Goal: Register for event/course

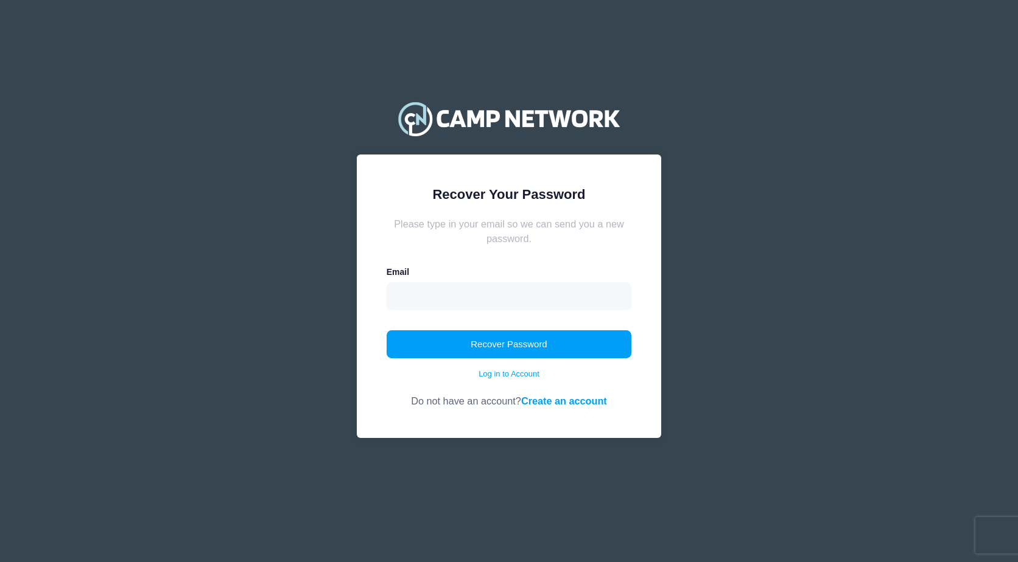
click at [469, 297] on input "email" at bounding box center [508, 296] width 245 height 28
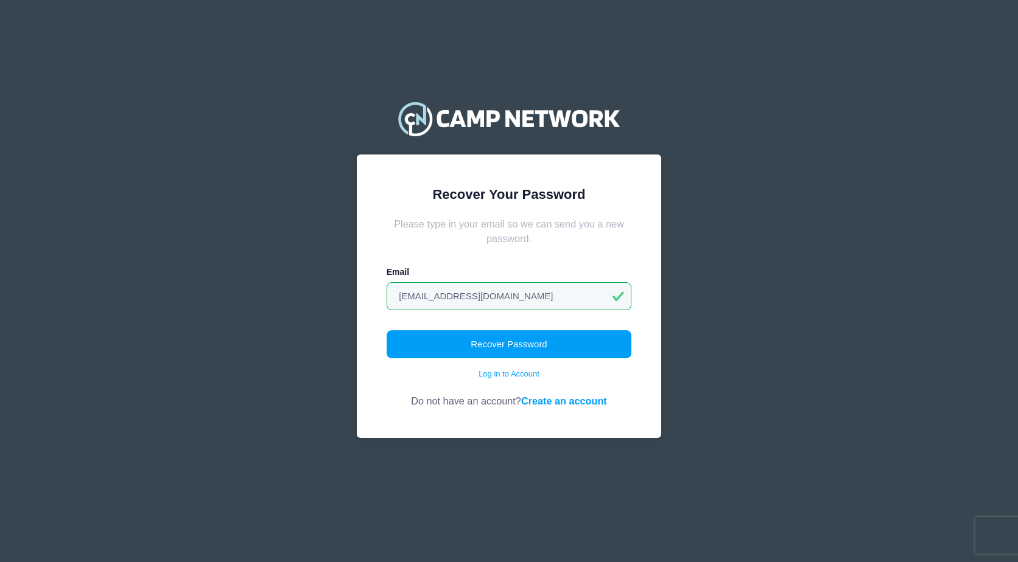
type input "[EMAIL_ADDRESS][DOMAIN_NAME]"
click at [386, 331] on button "Recover Password" at bounding box center [508, 345] width 245 height 28
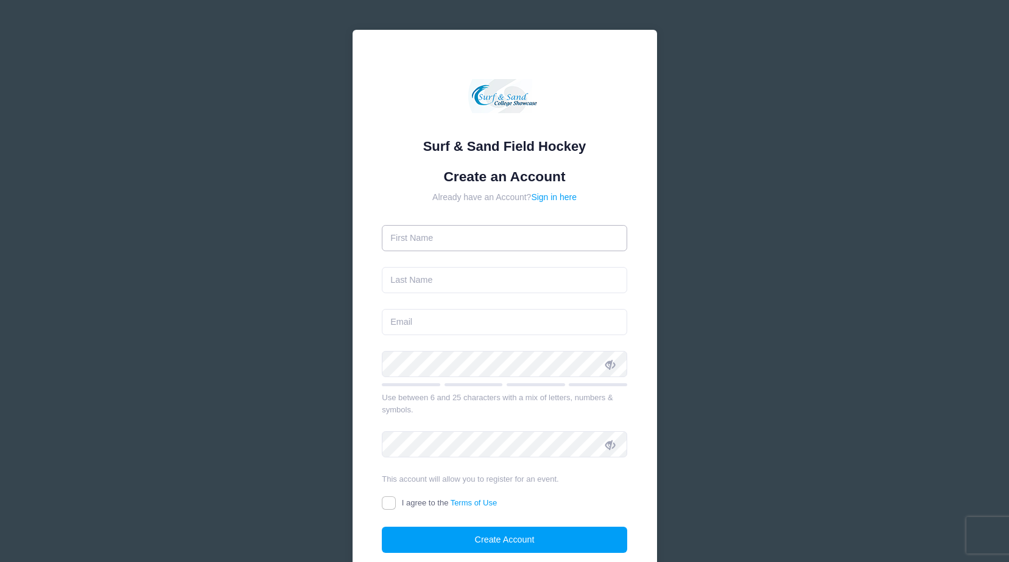
click at [447, 230] on input "text" at bounding box center [504, 238] width 245 height 26
type input "Kriti"
type input "Shukla"
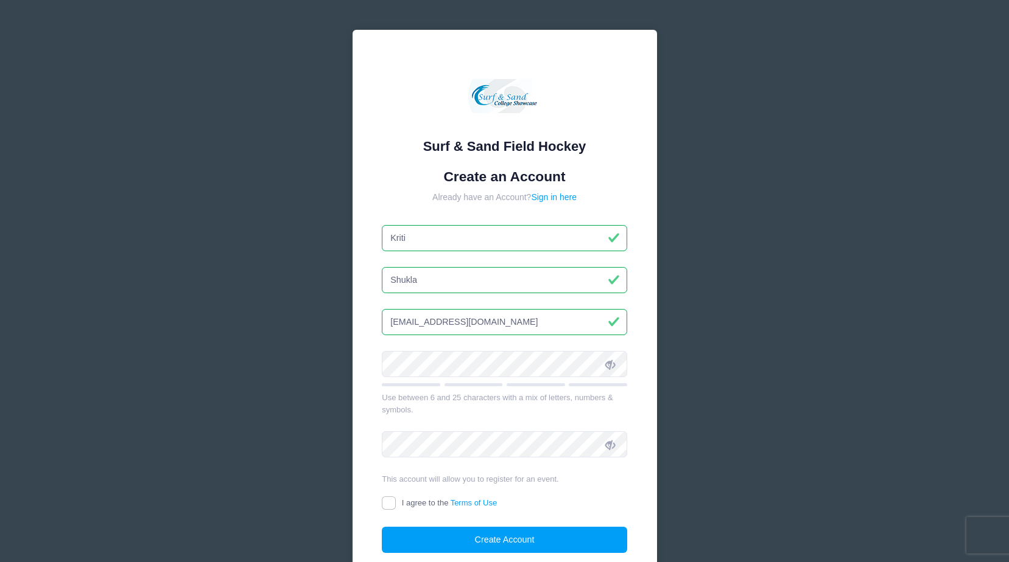
type input "kriti27@hotmail.com"
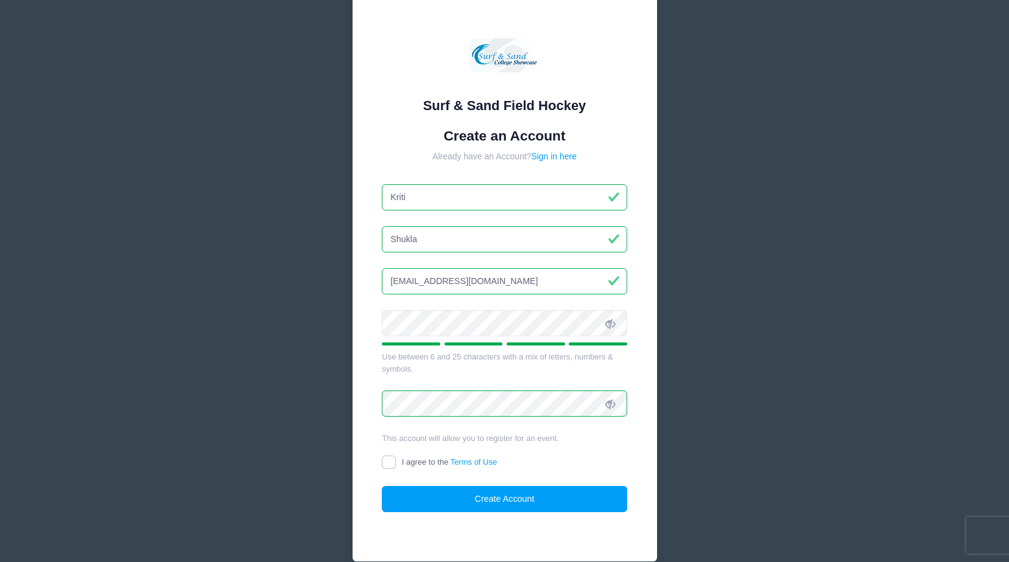
scroll to position [100, 0]
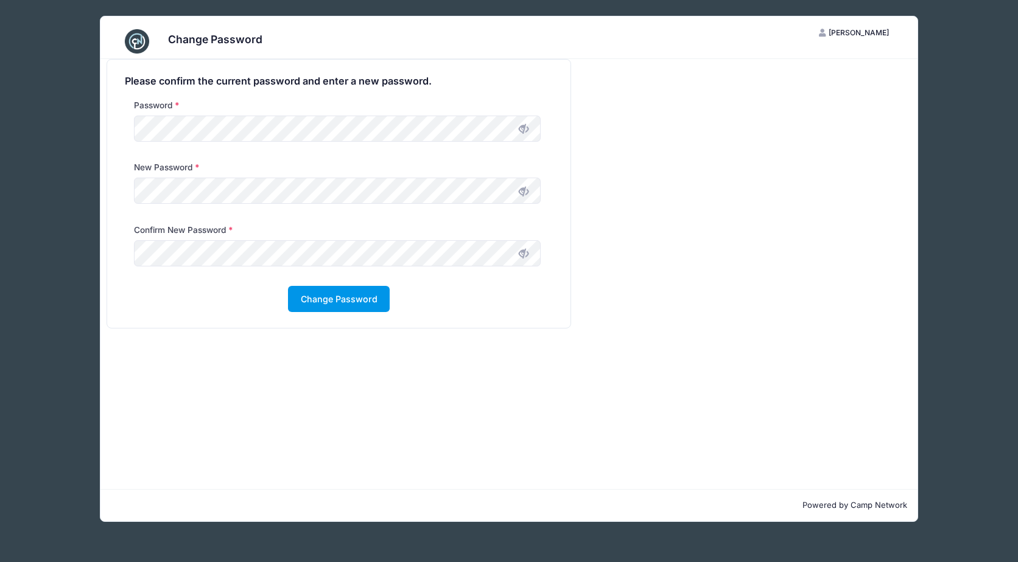
click at [313, 308] on button "Change Password" at bounding box center [339, 299] width 102 height 26
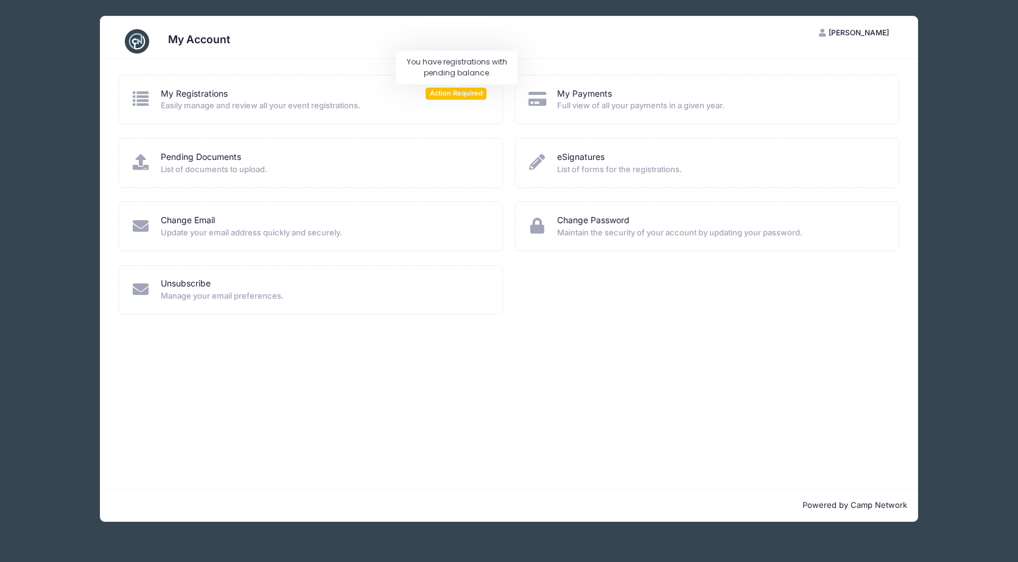
click at [437, 94] on span "Action Required" at bounding box center [455, 94] width 61 height 12
click at [239, 99] on div "My Registrations Action Required" at bounding box center [324, 94] width 326 height 13
click at [158, 101] on div "My Registrations Action Required Easily manage and review all your event regist…" at bounding box center [311, 100] width 360 height 24
click at [444, 95] on span "Action Required" at bounding box center [455, 94] width 61 height 12
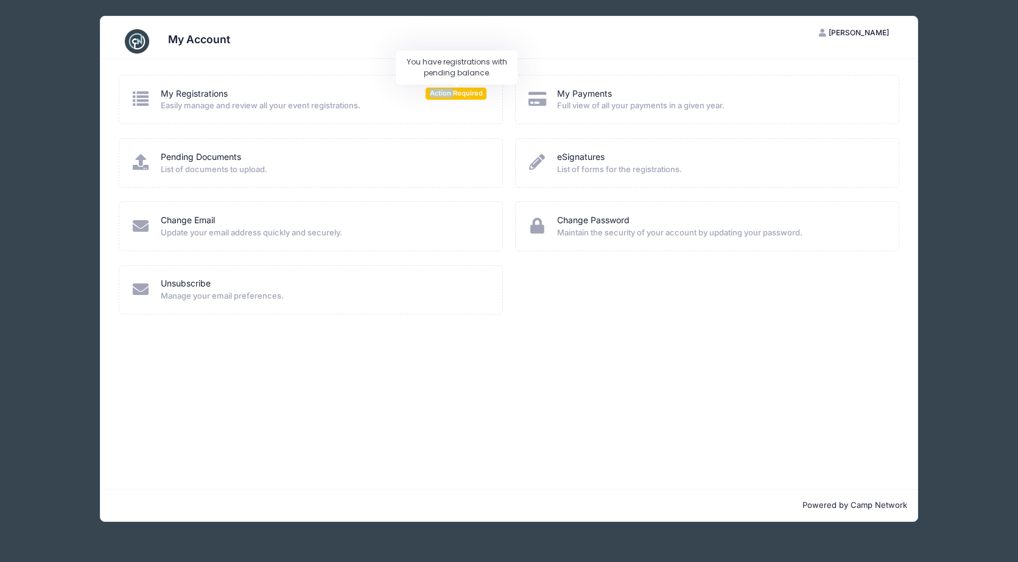
click at [444, 95] on span "Action Required" at bounding box center [455, 94] width 61 height 12
click at [217, 105] on span "Easily manage and review all your event registrations." at bounding box center [324, 106] width 326 height 12
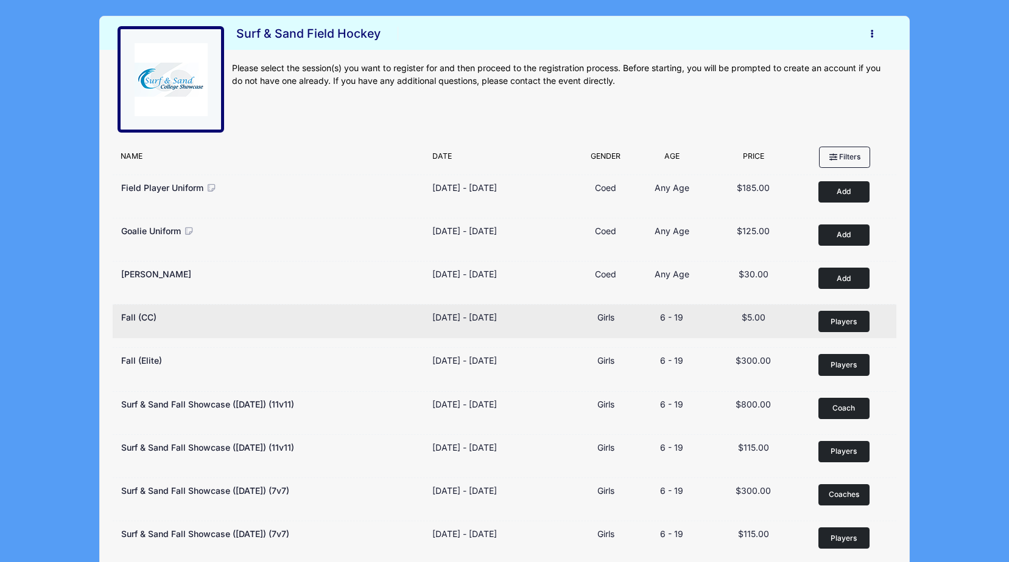
click at [849, 317] on span "Players" at bounding box center [843, 322] width 26 height 11
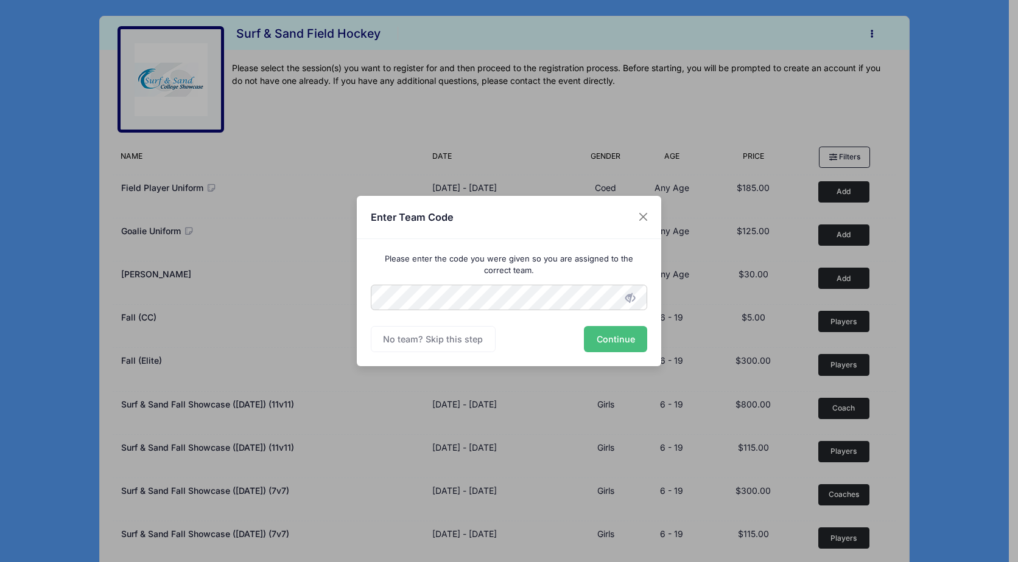
click at [612, 333] on button "Continue" at bounding box center [615, 339] width 63 height 26
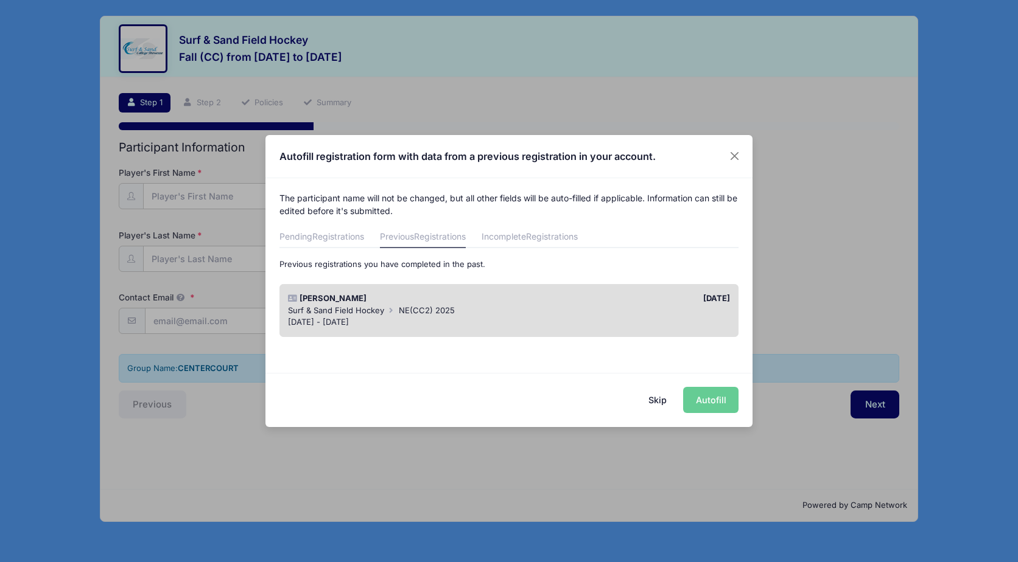
click at [396, 302] on div "Lily Hajduczyk" at bounding box center [395, 299] width 227 height 12
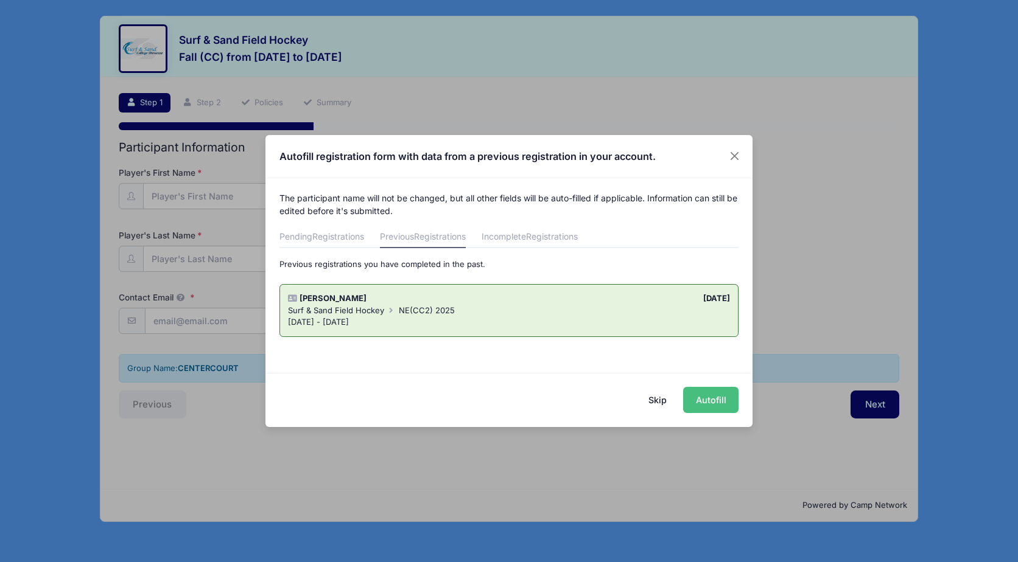
click at [725, 400] on button "Autofill" at bounding box center [710, 400] width 55 height 26
type input "[EMAIL_ADDRESS][DOMAIN_NAME]"
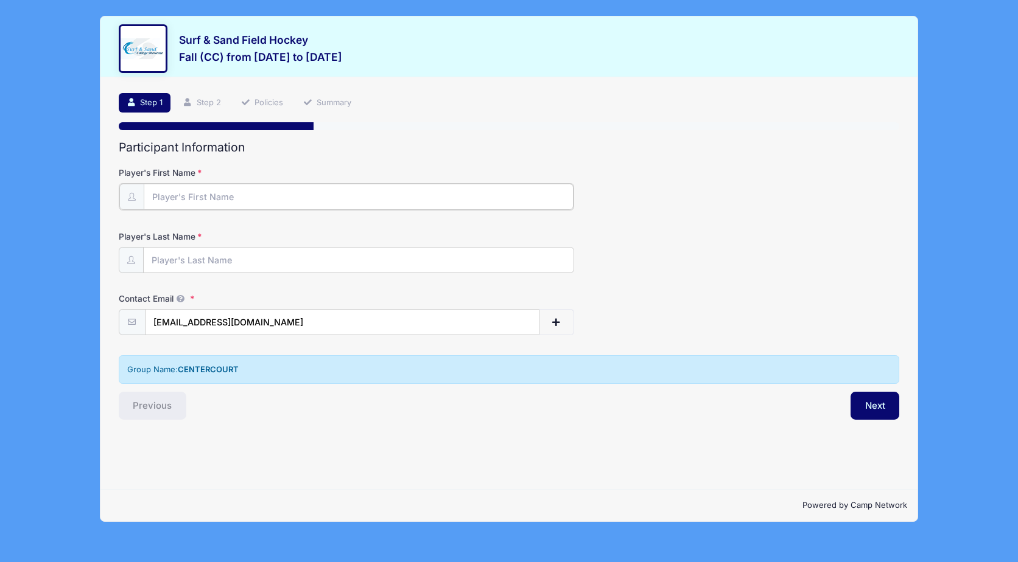
click at [297, 194] on input "Player's First Name" at bounding box center [359, 197] width 430 height 26
type input "Lily"
click at [222, 257] on input "Player's Last Name" at bounding box center [359, 260] width 430 height 26
type input "Hajduczyk"
click at [870, 405] on button "Next" at bounding box center [874, 405] width 49 height 28
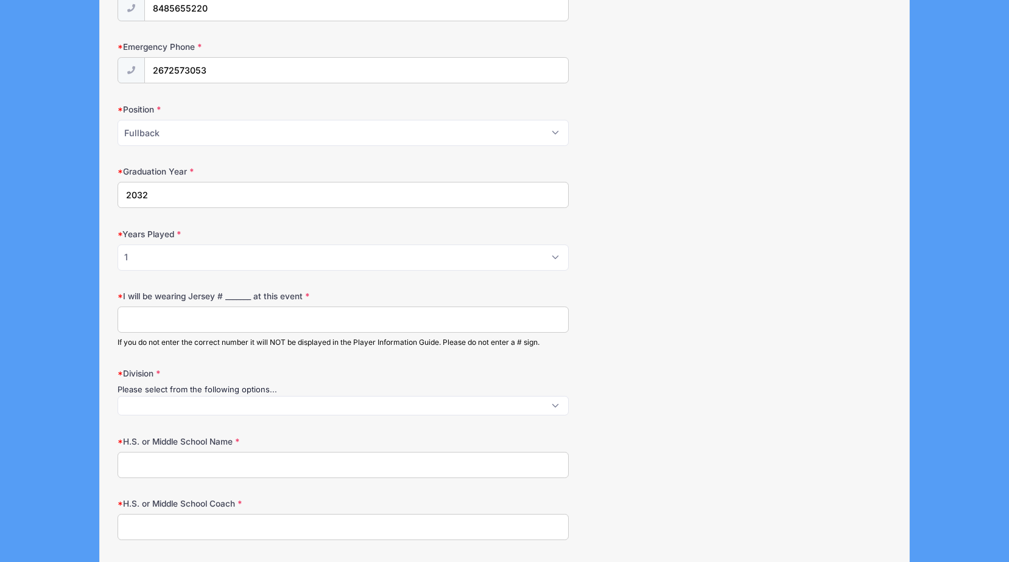
scroll to position [548, 0]
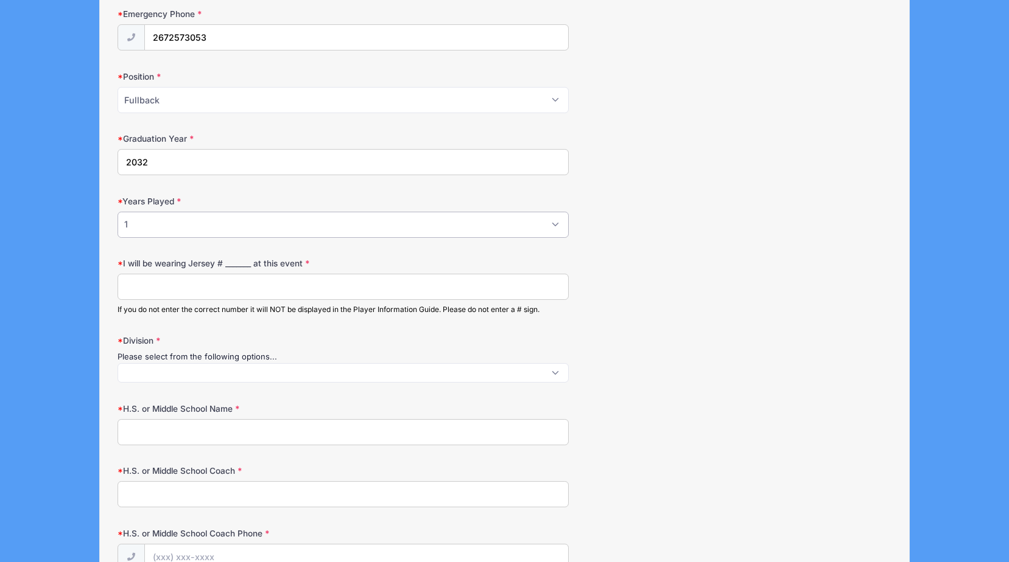
click at [557, 221] on select "Please Select 1 2 3 4 5 6 7 8 9 10+" at bounding box center [342, 225] width 451 height 26
select select "2"
click at [117, 212] on select "Please Select 1 2 3 4 5 6 7 8 9 10+" at bounding box center [342, 225] width 451 height 26
click at [284, 293] on input "I will be wearing Jersey # _______ at this event" at bounding box center [342, 287] width 451 height 26
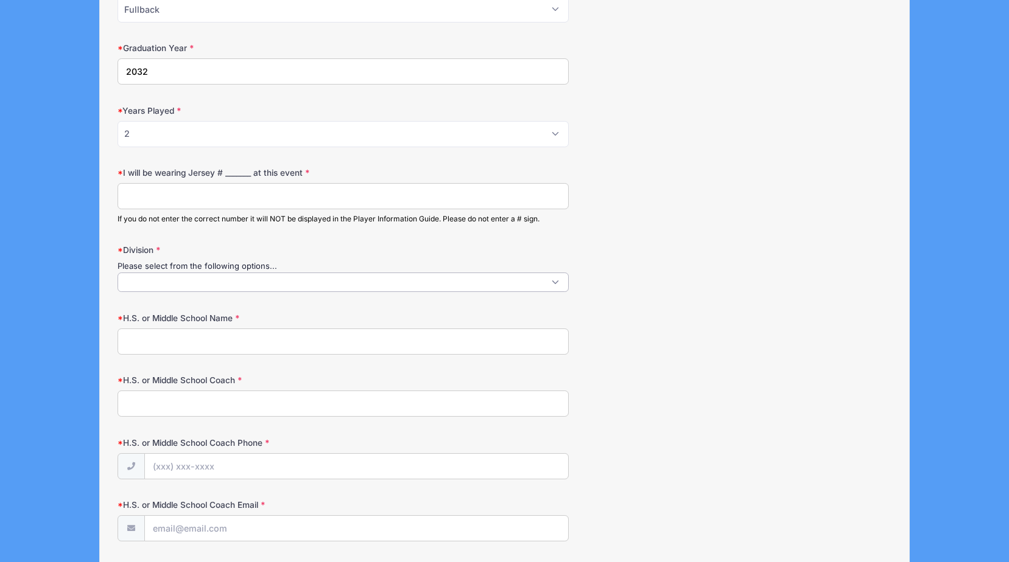
scroll to position [1, 0]
click at [339, 284] on span at bounding box center [342, 282] width 451 height 19
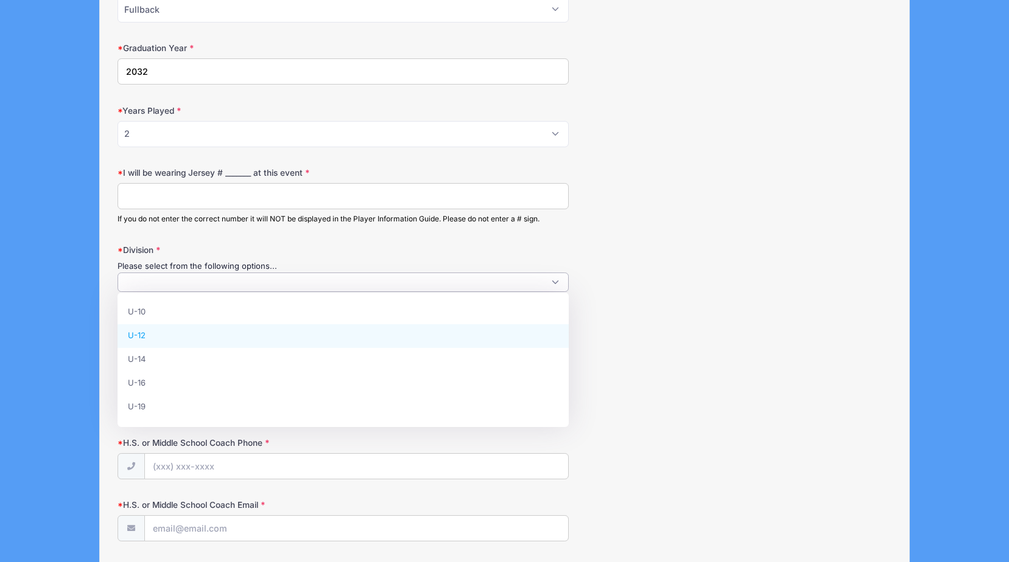
select select "U-12"
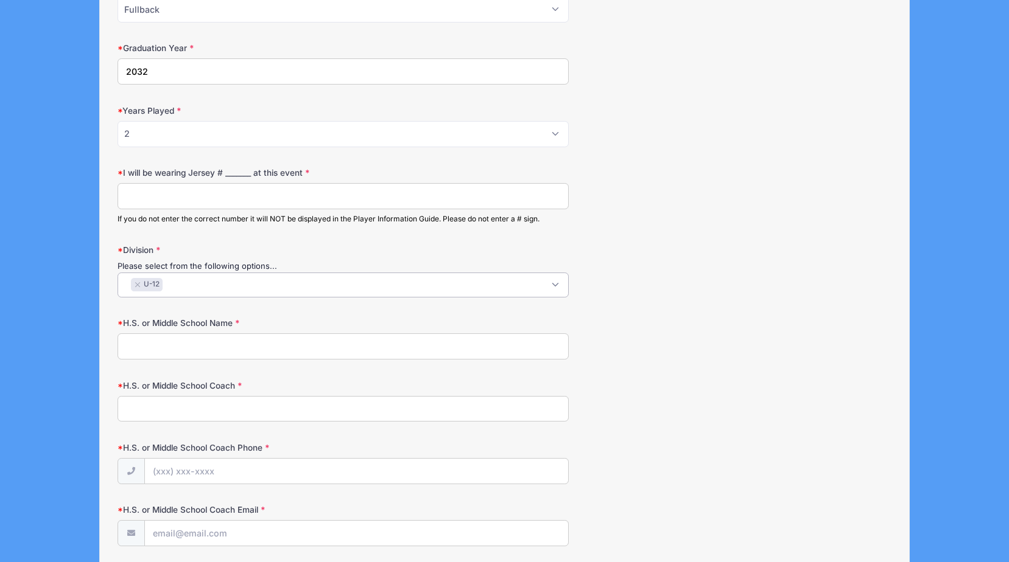
scroll to position [11, 0]
click at [219, 344] on input "H.S. or Middle School Name" at bounding box center [342, 347] width 451 height 26
type input "Kent Place School"
click at [192, 407] on input "H.S. or Middle School Coach" at bounding box center [342, 409] width 451 height 26
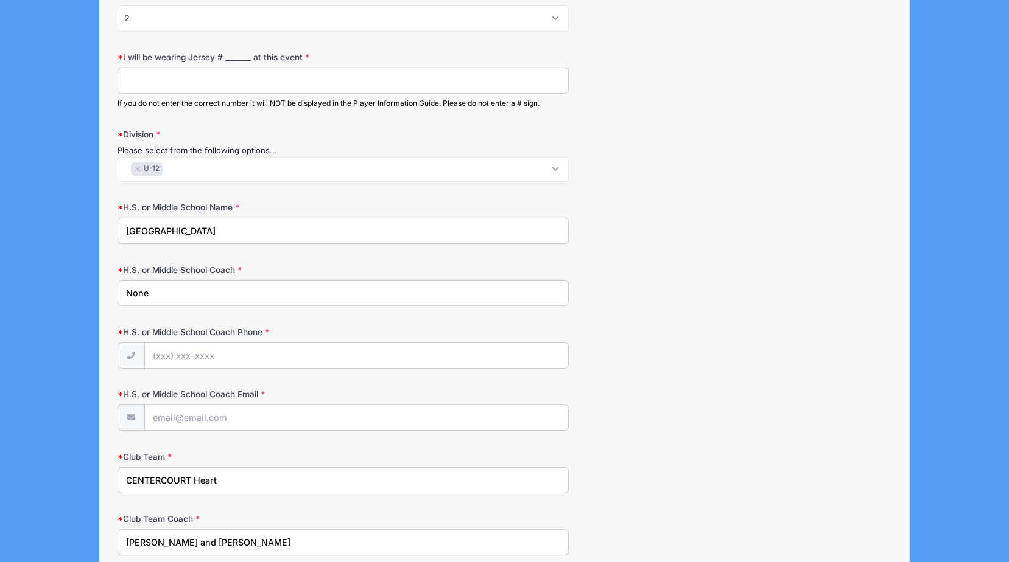
scroll to position [882, 0]
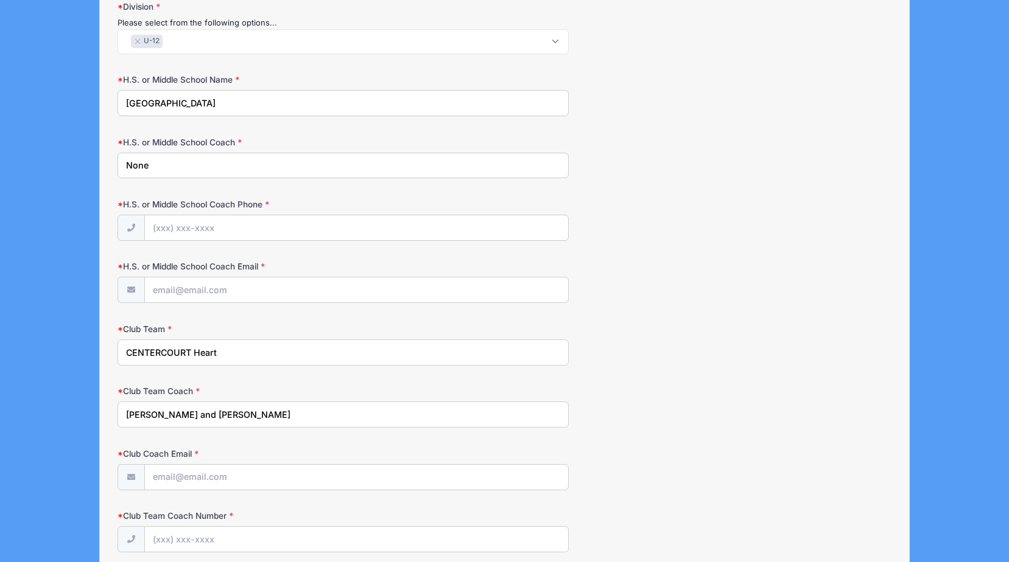
type input "None"
click at [197, 292] on input "H.S. or Middle School Coach Email" at bounding box center [357, 291] width 424 height 26
click at [163, 236] on input "H.S. or Middle School Coach Phone" at bounding box center [357, 228] width 424 height 26
type input "None"
click at [180, 292] on input "H.S. or Middle School Coach Email" at bounding box center [357, 291] width 424 height 26
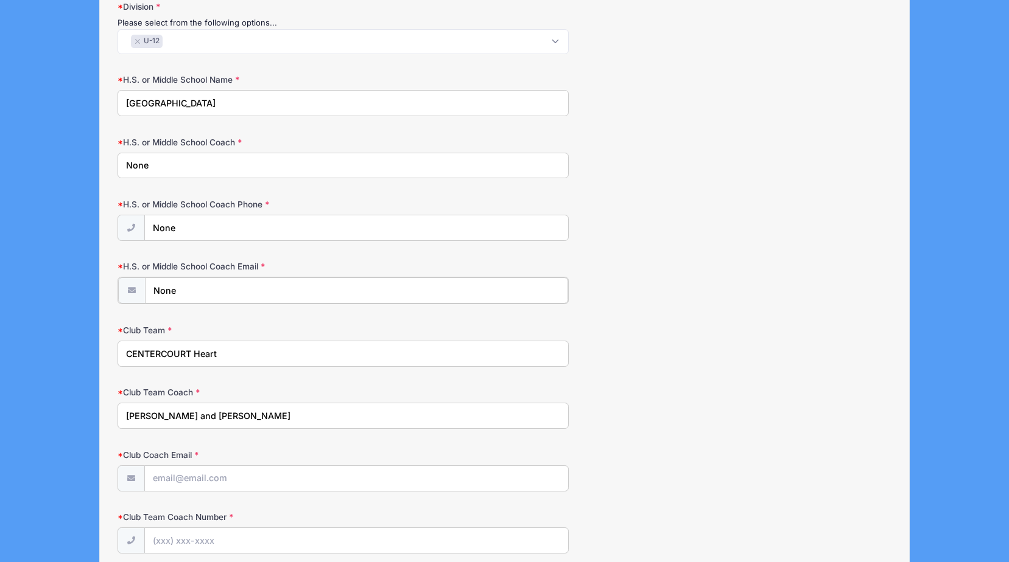
type input "None"
click at [279, 392] on label "Club Team Coach" at bounding box center [245, 391] width 257 height 12
click at [279, 402] on input "Ann Davies and Jessica Gatti" at bounding box center [342, 415] width 451 height 26
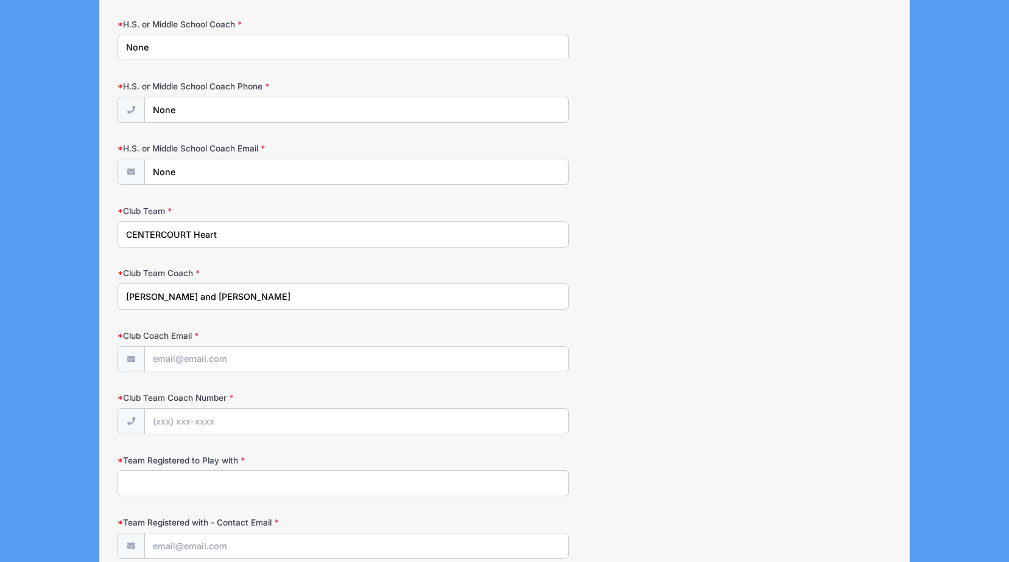
scroll to position [1004, 0]
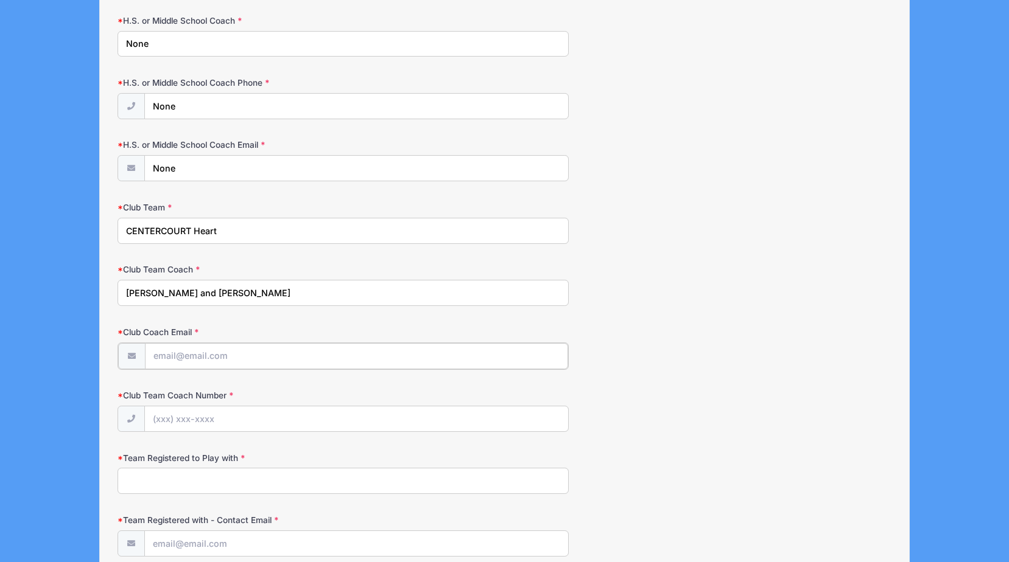
click at [202, 358] on input "Club Coach Email" at bounding box center [357, 356] width 424 height 26
paste input "Ann Marie Davies <adavies@centercourtclub.com>"
drag, startPoint x: 234, startPoint y: 356, endPoint x: 130, endPoint y: 357, distance: 104.7
click at [130, 357] on div "Ann Marie Davies <adavies@centercourtclub.com>" at bounding box center [342, 356] width 451 height 27
click at [296, 355] on input "adavies@centercourtclub.com>" at bounding box center [357, 356] width 424 height 26
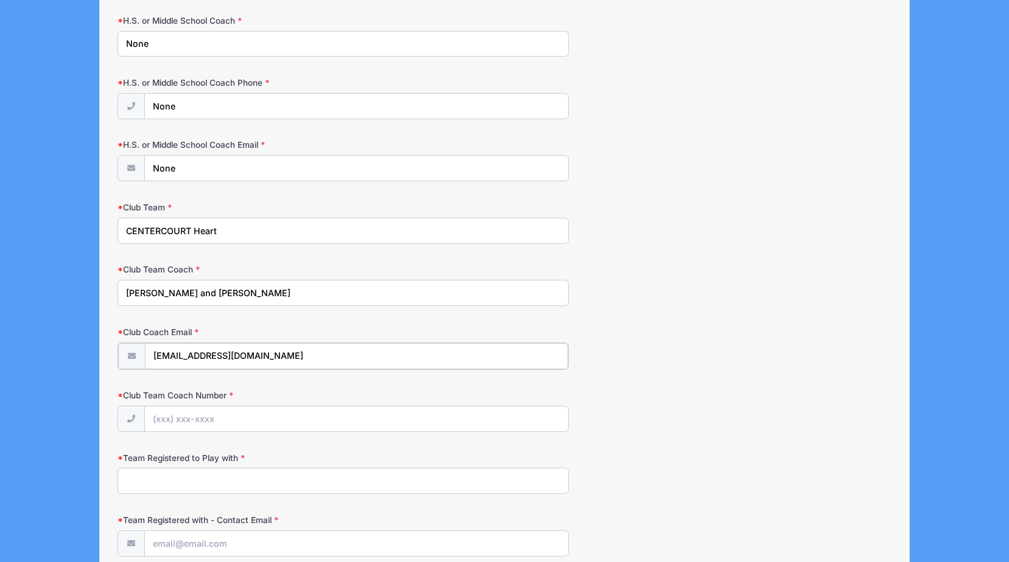
type input "adavies@centercourtclub.com"
click at [192, 418] on input "Club Team Coach Number" at bounding box center [357, 418] width 424 height 26
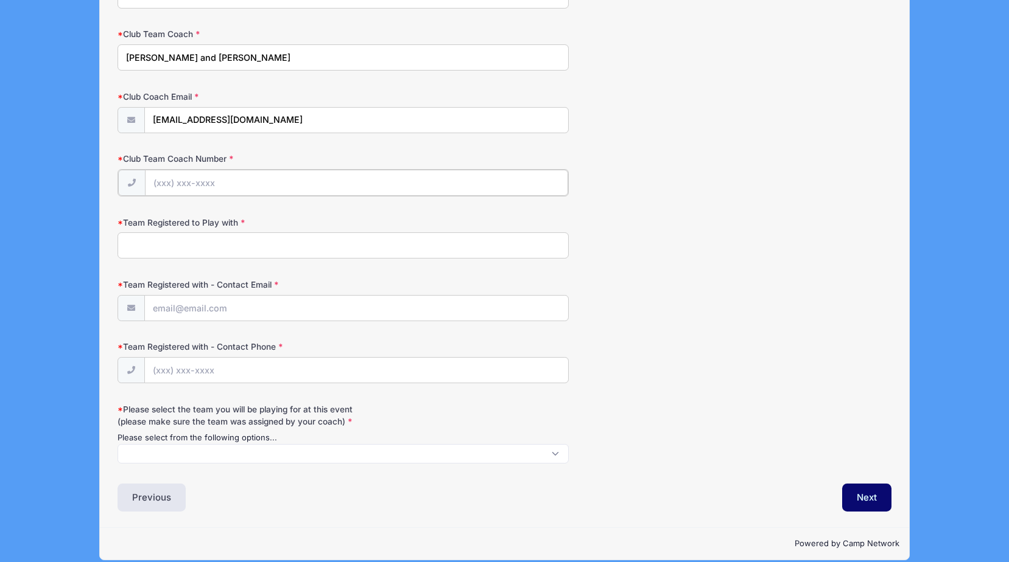
scroll to position [1253, 0]
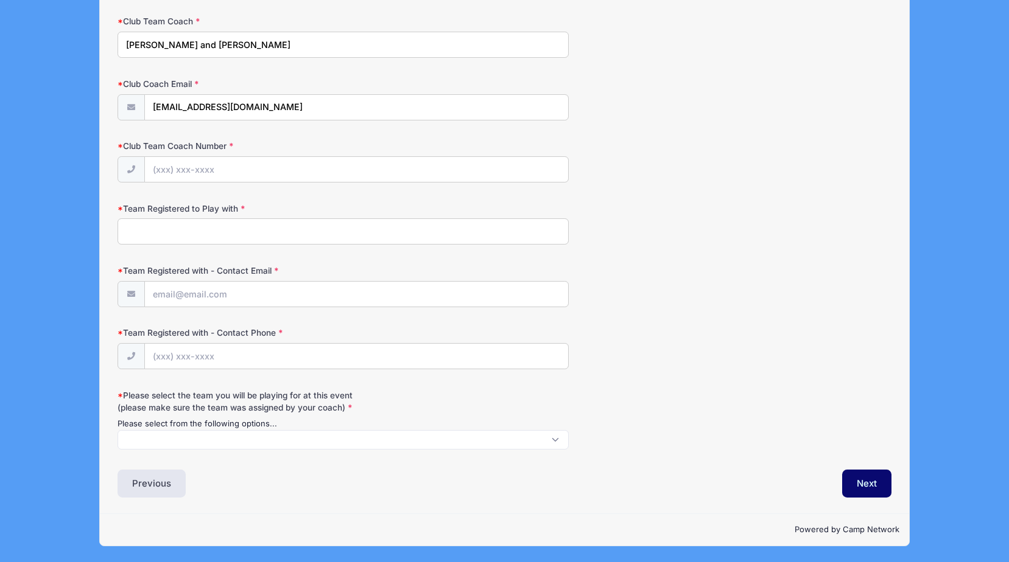
click at [316, 442] on span at bounding box center [342, 439] width 451 height 19
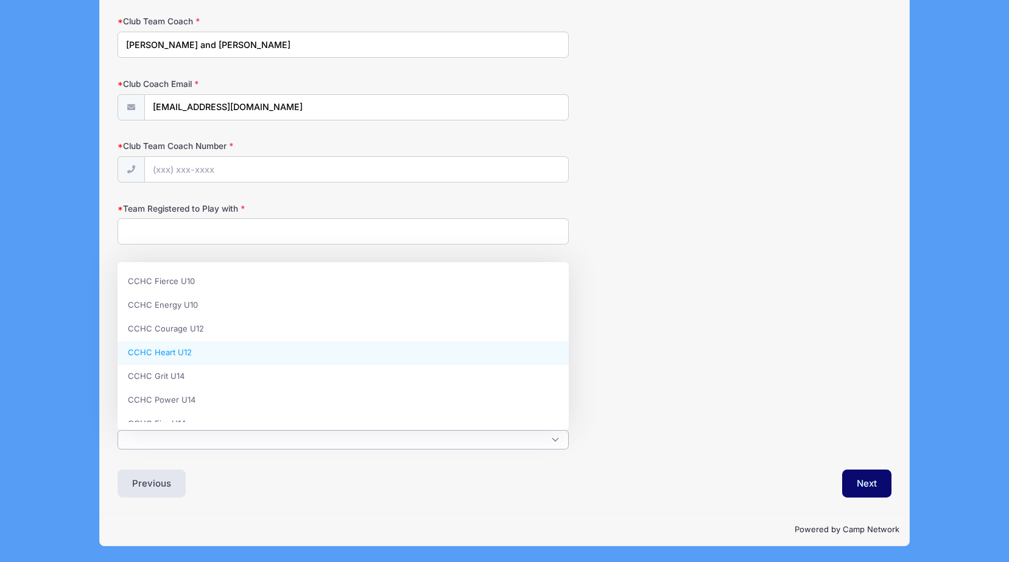
select select "CCHC Heart U12"
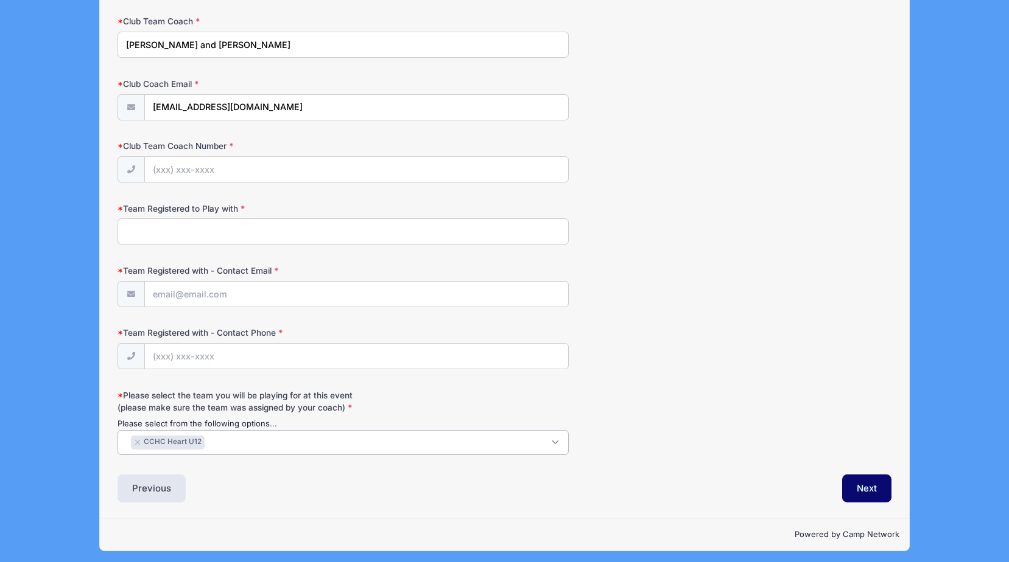
scroll to position [33, 0]
click at [165, 235] on input "Team Registered to Play with" at bounding box center [342, 232] width 451 height 26
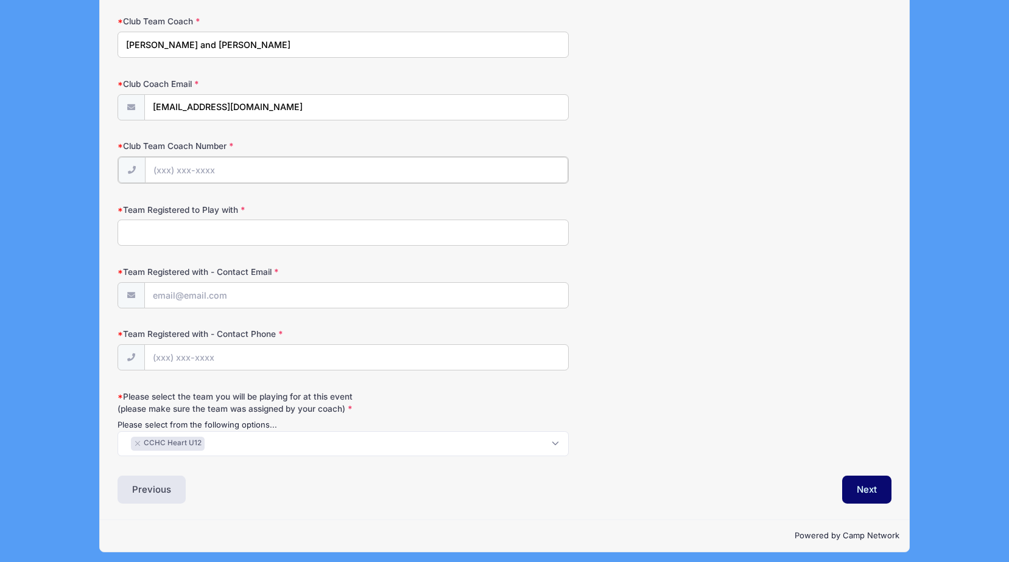
click at [214, 169] on input "Club Team Coach Number" at bounding box center [357, 170] width 424 height 26
paste input "(862) 435-3031"
type input "(862) 435-3031"
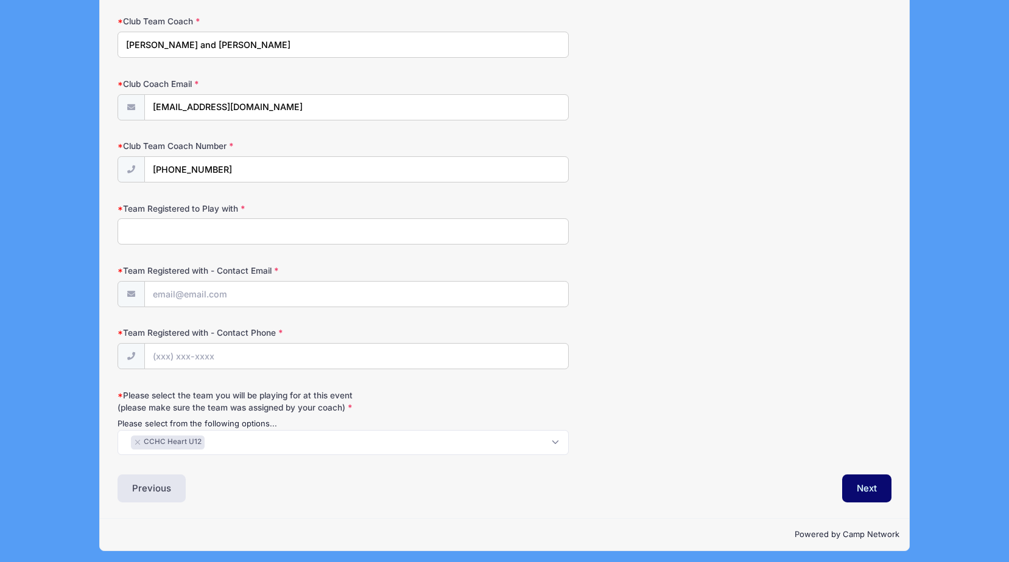
click at [201, 233] on input "Team Registered to Play with" at bounding box center [342, 232] width 451 height 26
type input "Not sure"
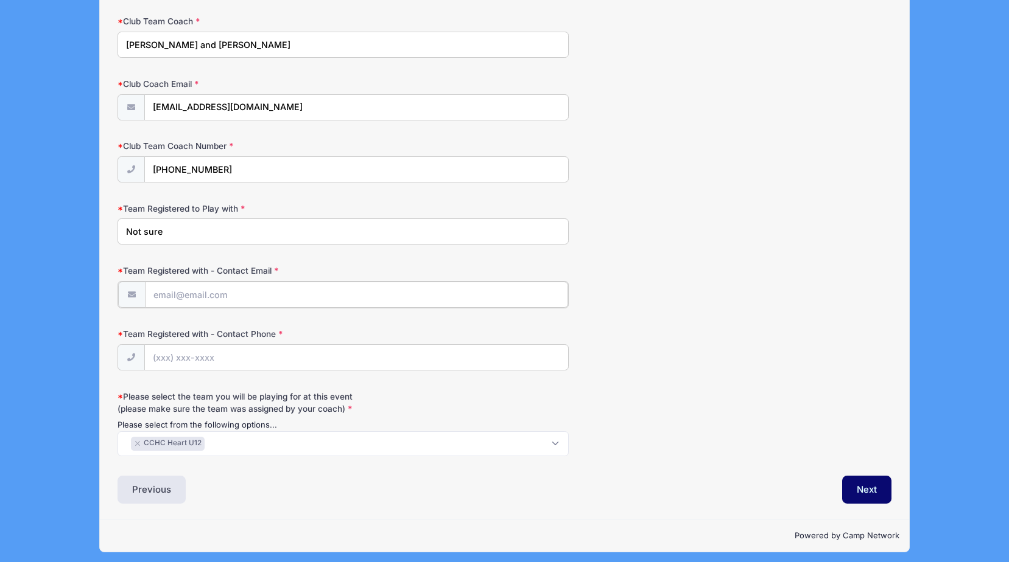
click at [195, 306] on input "Team Registered with - Contact Email" at bounding box center [357, 295] width 424 height 26
drag, startPoint x: 290, startPoint y: 113, endPoint x: 152, endPoint y: 102, distance: 139.2
click at [152, 102] on input "adavies@centercourtclub.com" at bounding box center [357, 108] width 424 height 26
click at [178, 295] on input "Team Registered with - Contact Email" at bounding box center [357, 295] width 424 height 26
click at [226, 170] on input "(862) 435-3031" at bounding box center [357, 170] width 424 height 26
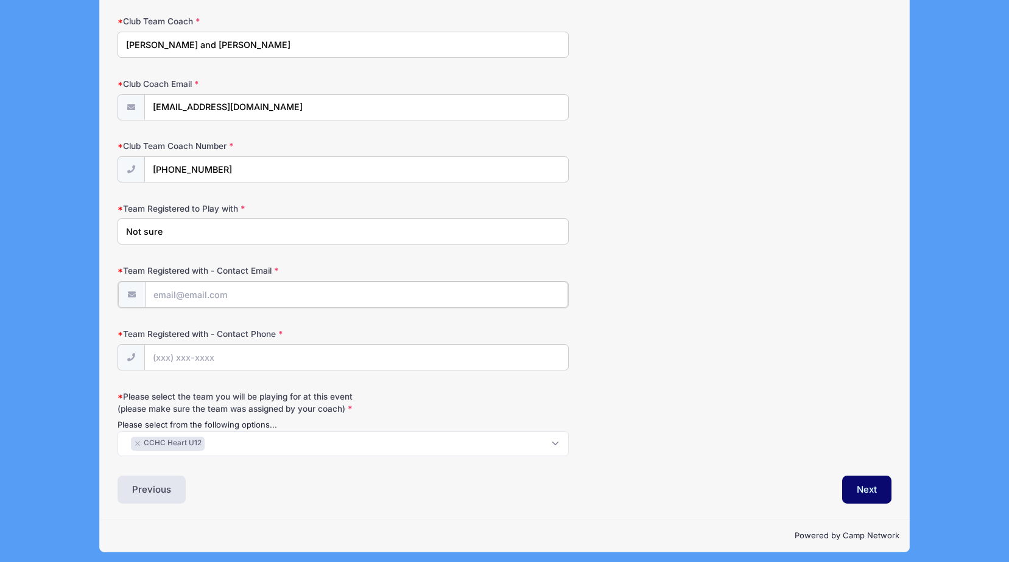
click at [187, 299] on input "Team Registered with - Contact Email" at bounding box center [357, 295] width 424 height 26
type input "adavies@centercourtclub.com"
click at [175, 361] on input "Team Registered with - Contact Phone" at bounding box center [357, 357] width 424 height 26
type input "(862) 435-3031"
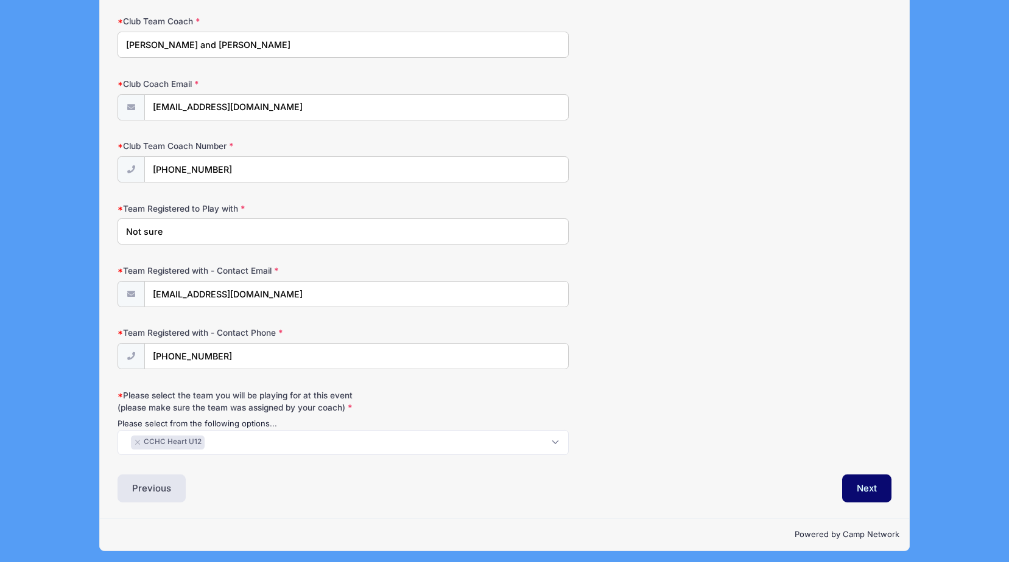
click at [640, 335] on div "Team Registered with - Contact Phone (862) 435-3031" at bounding box center [503, 348] width 773 height 43
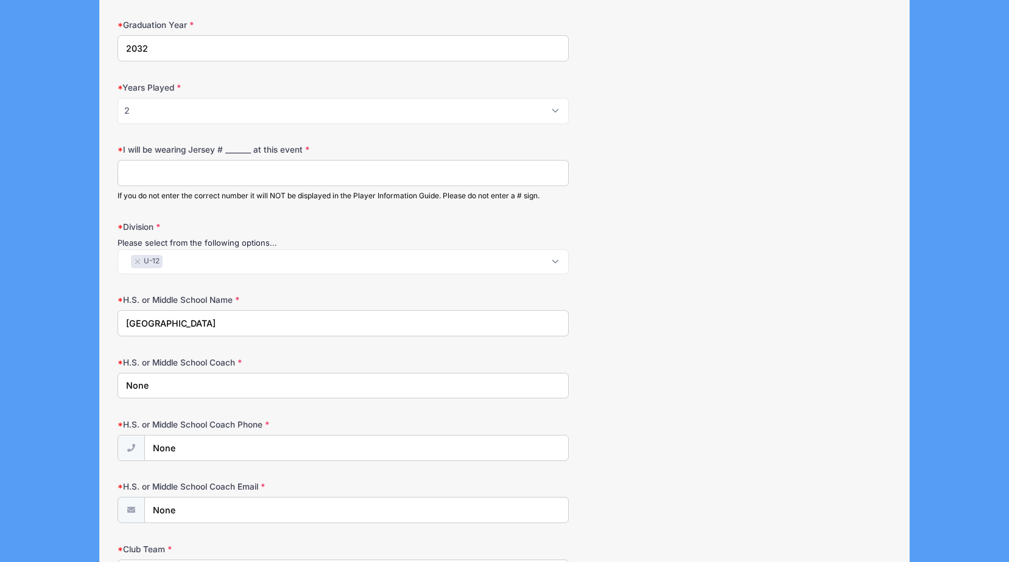
scroll to position [643, 0]
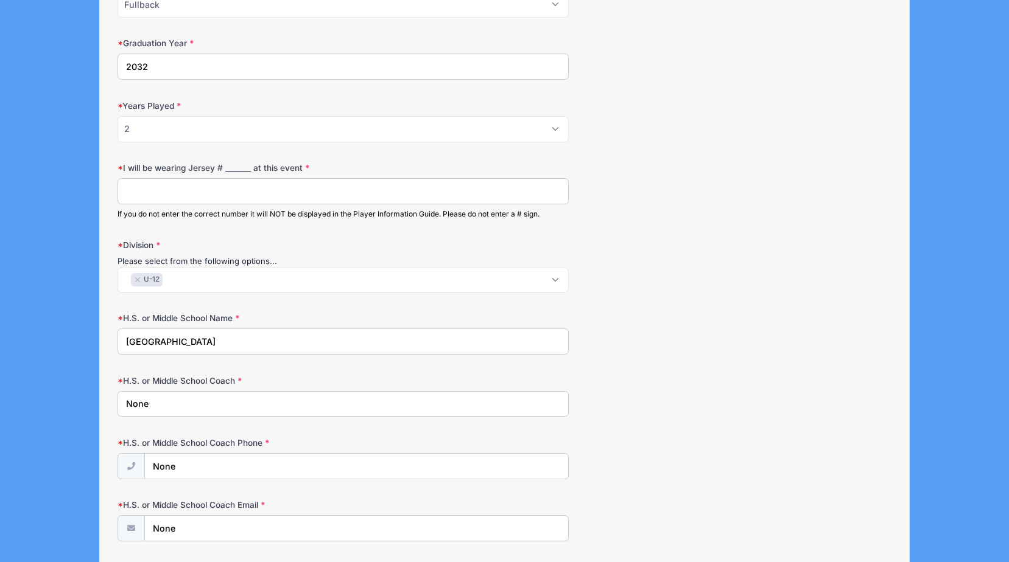
click at [240, 194] on input "I will be wearing Jersey # _______ at this event" at bounding box center [342, 191] width 451 height 26
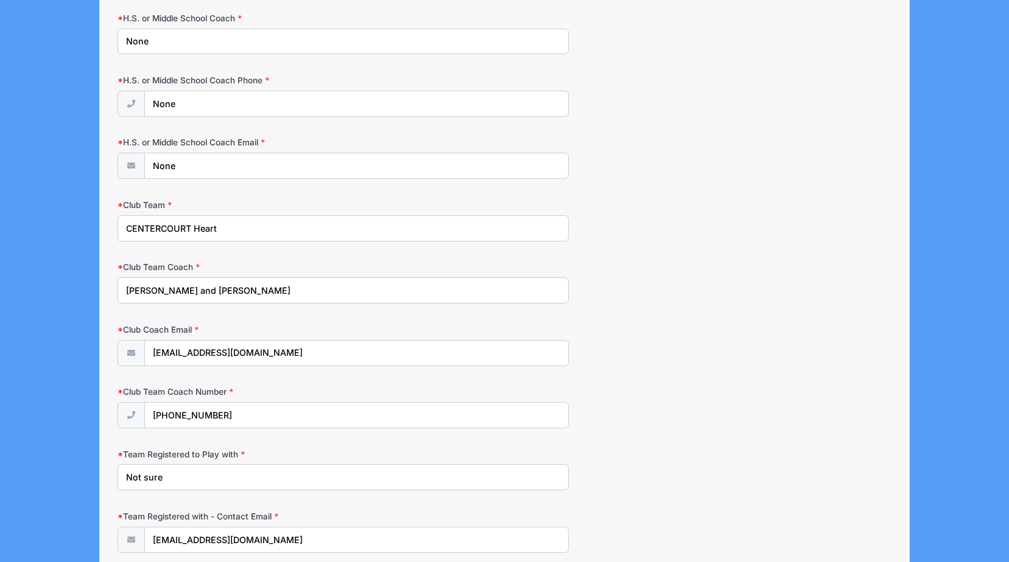
scroll to position [1252, 0]
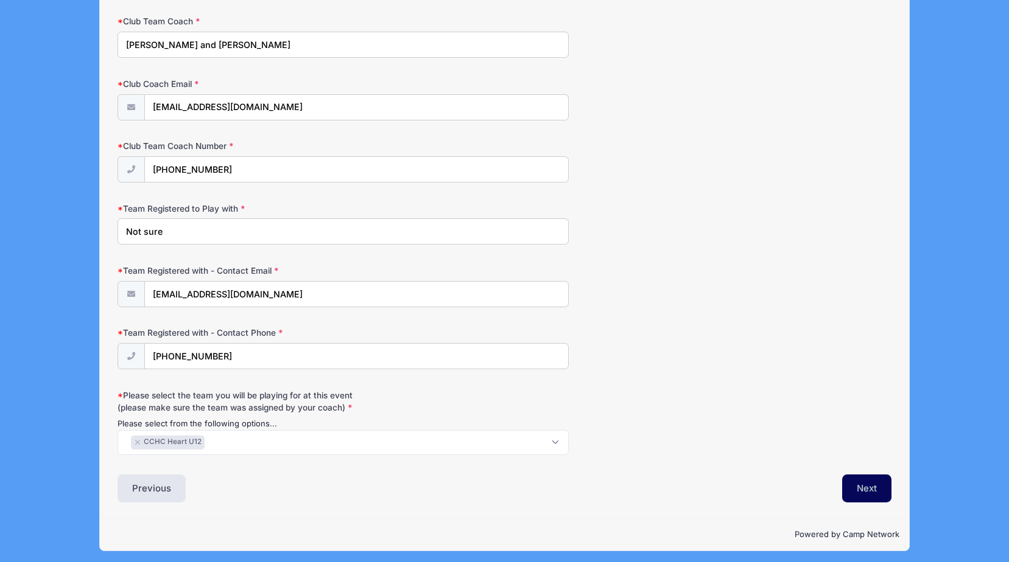
type input "68"
click at [871, 486] on button "Next" at bounding box center [866, 489] width 49 height 28
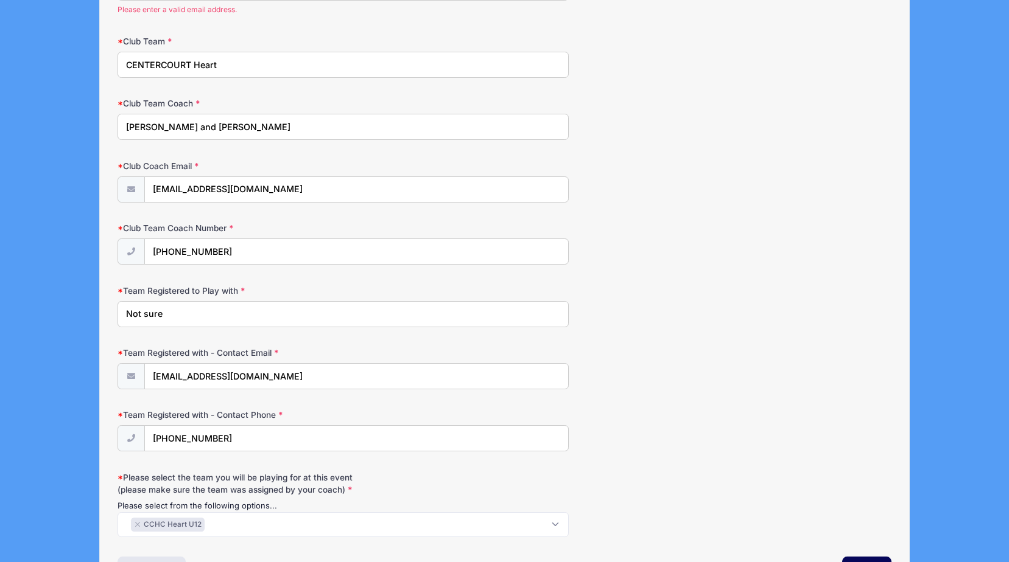
scroll to position [1018, 0]
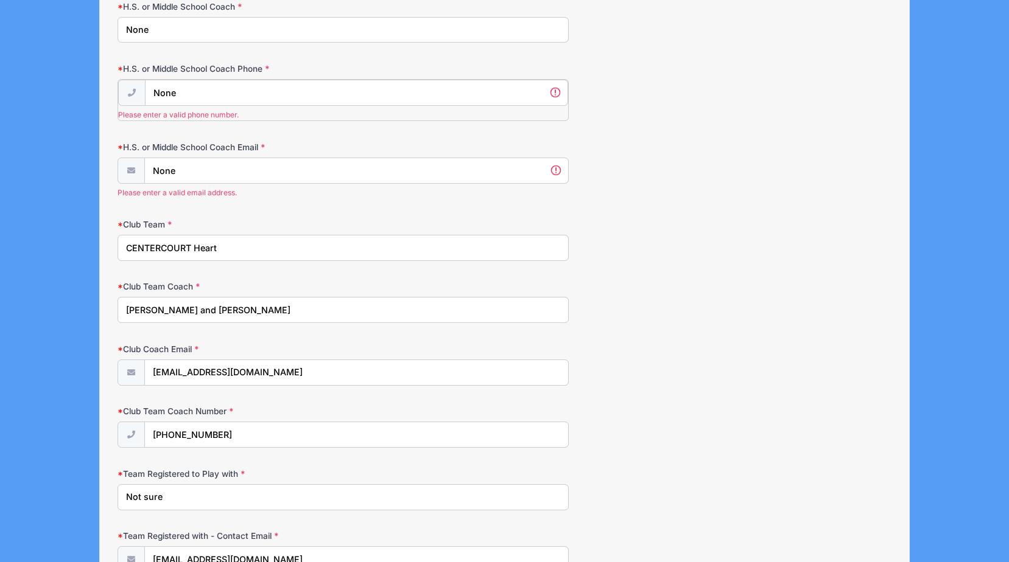
click at [180, 87] on input "None" at bounding box center [357, 93] width 424 height 26
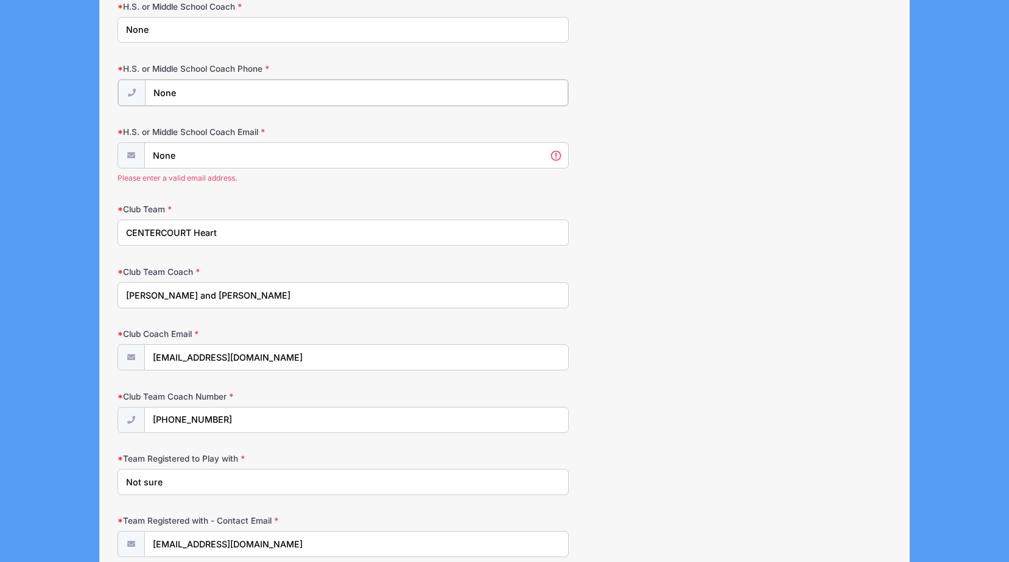
drag, startPoint x: 220, startPoint y: 91, endPoint x: 130, endPoint y: 95, distance: 90.2
click at [130, 95] on div "None" at bounding box center [342, 92] width 451 height 27
paste input "(908) 273-0900"
click at [208, 161] on input "None" at bounding box center [357, 155] width 424 height 26
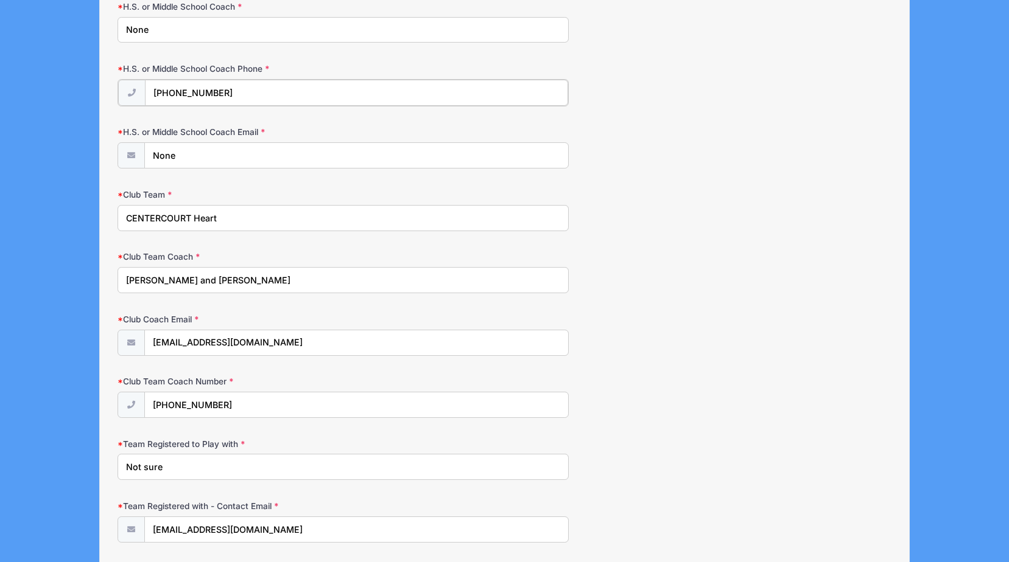
drag, startPoint x: 229, startPoint y: 89, endPoint x: 147, endPoint y: 91, distance: 82.2
click at [147, 91] on input "(908) 273-0900" at bounding box center [357, 93] width 424 height 26
type input "(848) 565-5220"
drag, startPoint x: 206, startPoint y: 161, endPoint x: 127, endPoint y: 161, distance: 79.1
click at [127, 161] on div "None" at bounding box center [342, 154] width 451 height 27
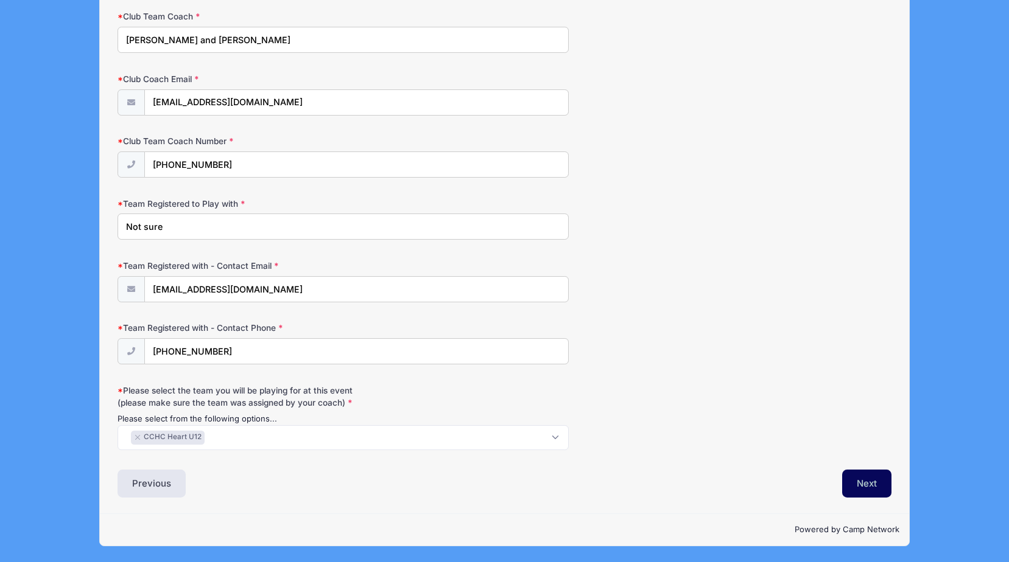
type input "[EMAIL_ADDRESS][DOMAIN_NAME]"
click at [855, 491] on button "Next" at bounding box center [866, 484] width 49 height 28
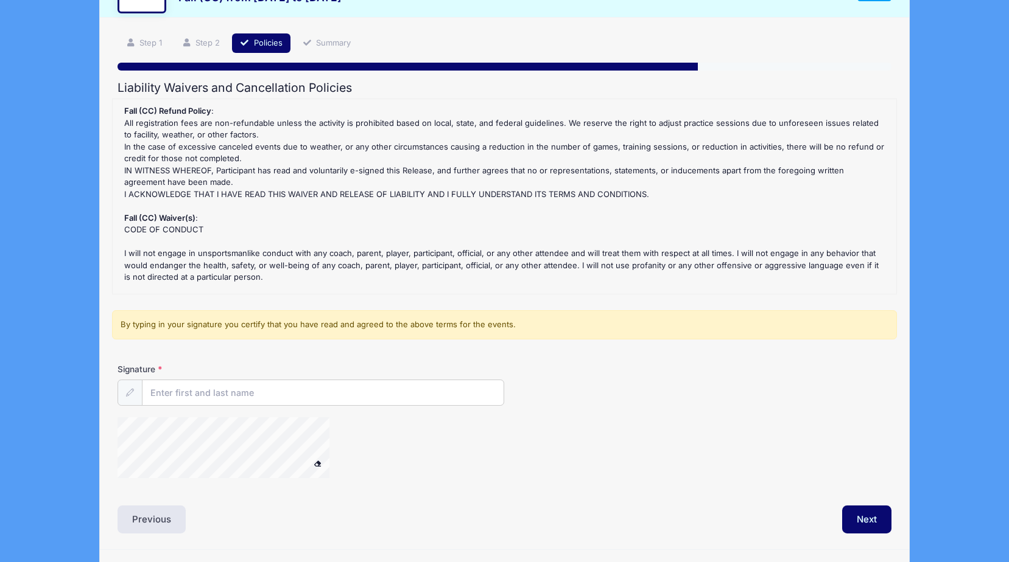
scroll to position [0, 0]
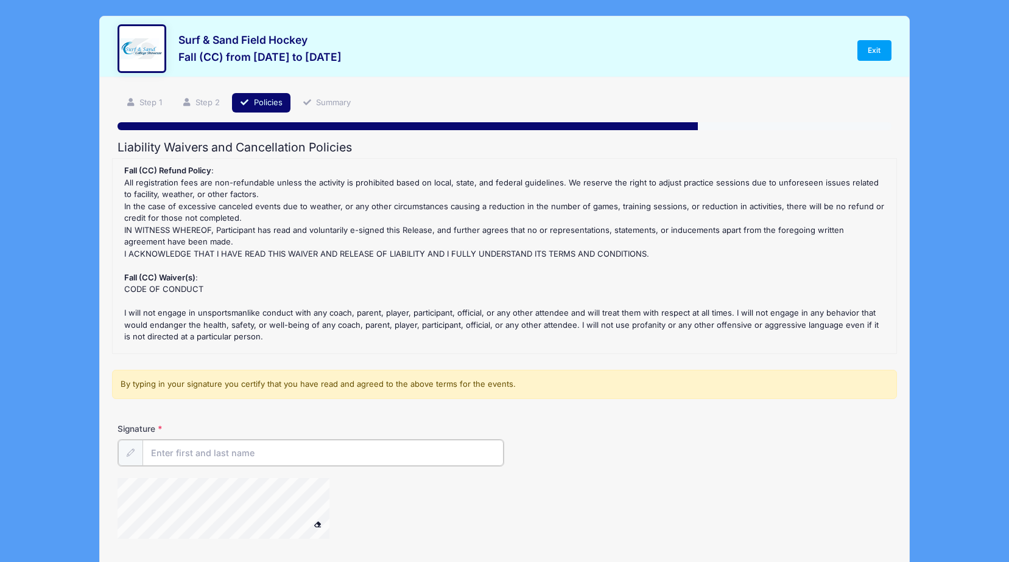
click at [228, 450] on input "Signature" at bounding box center [322, 453] width 361 height 26
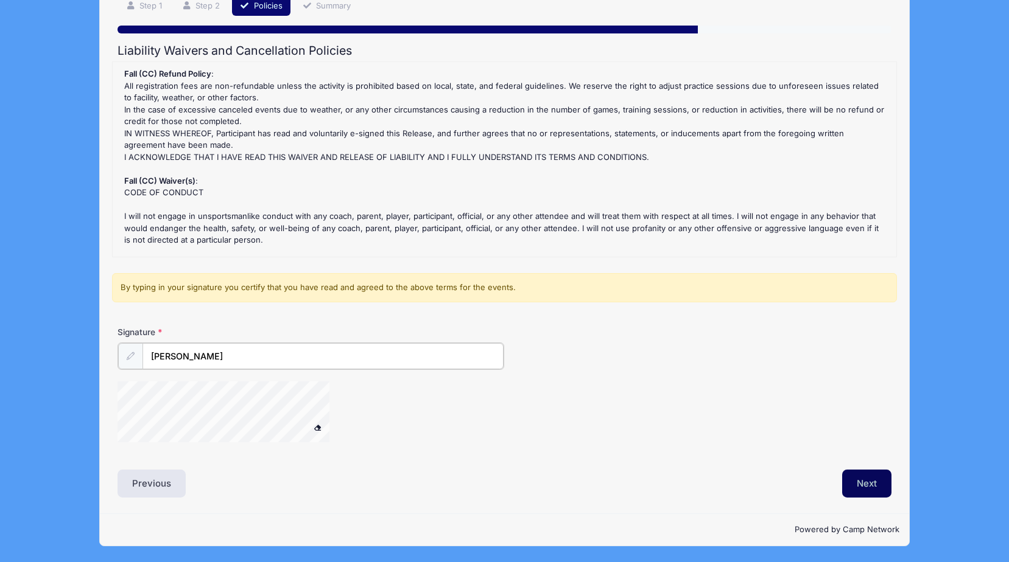
type input "Kriti Shukla"
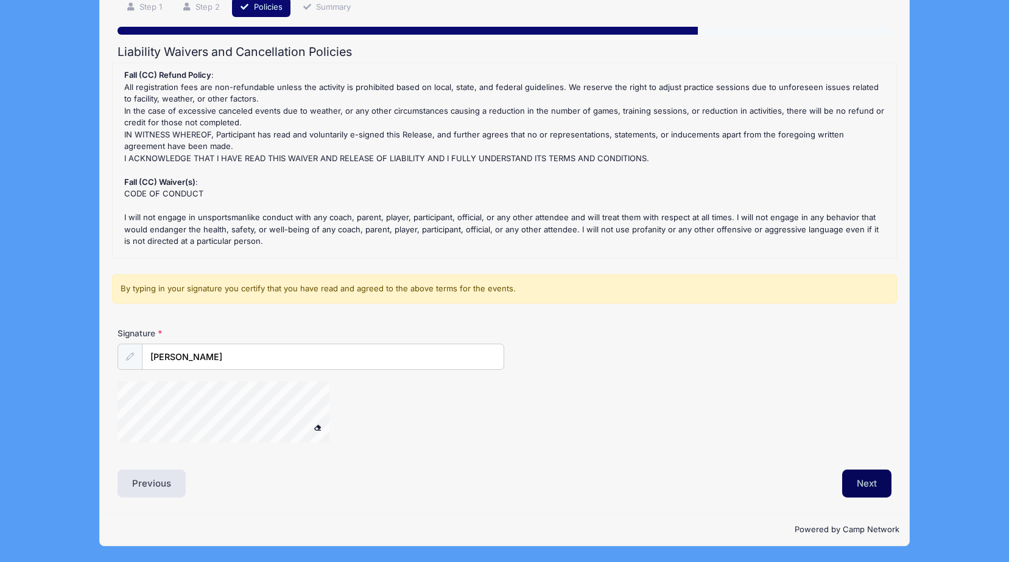
click at [867, 486] on button "Next" at bounding box center [866, 484] width 49 height 28
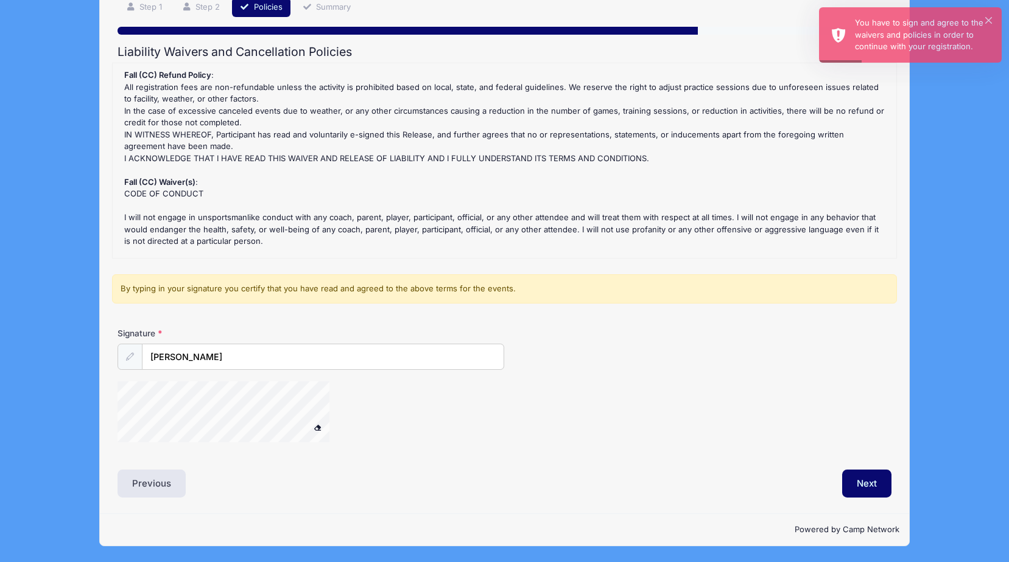
click at [340, 418] on div at bounding box center [238, 414] width 243 height 65
click at [868, 487] on button "Next" at bounding box center [866, 484] width 49 height 28
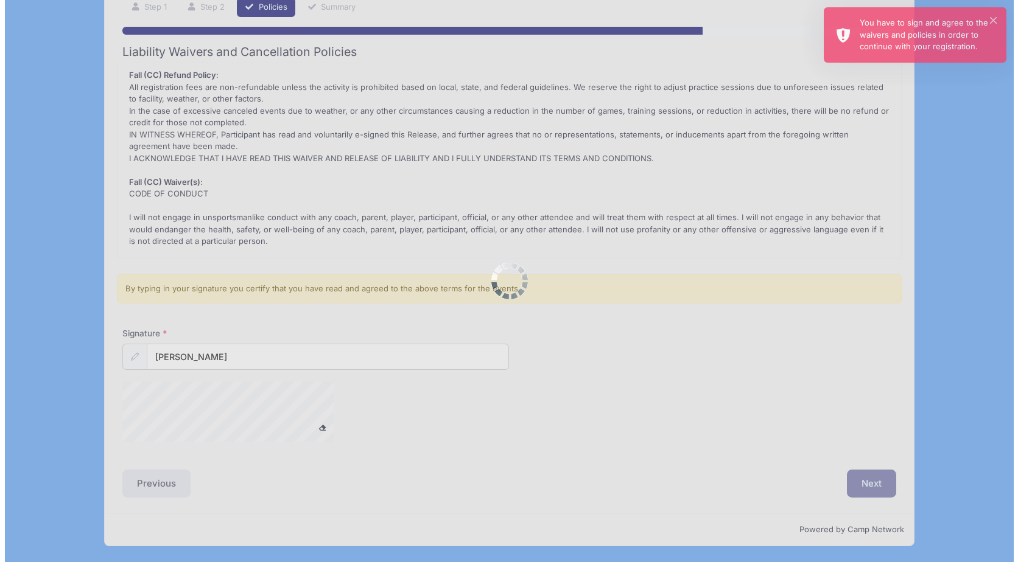
scroll to position [0, 0]
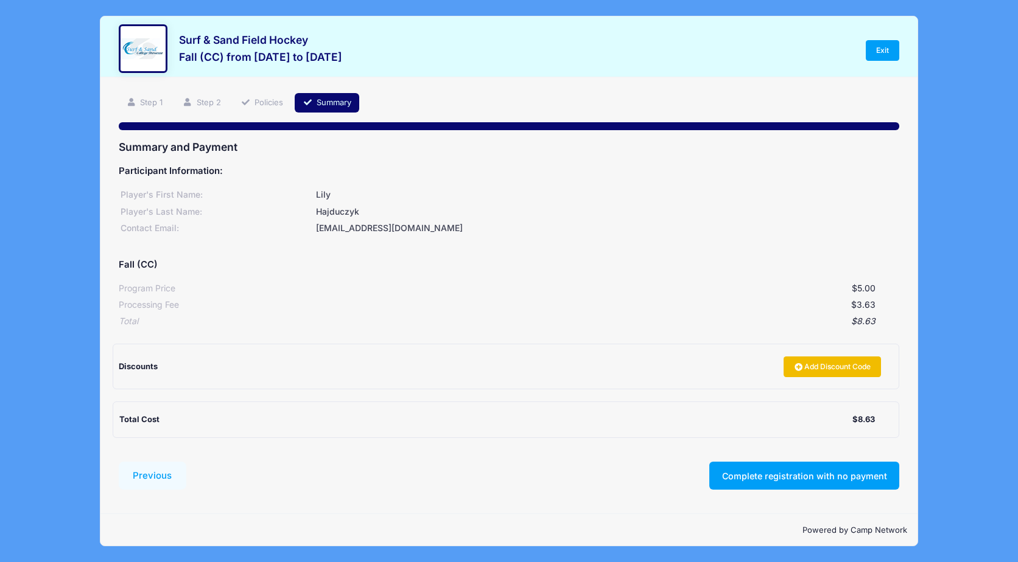
click at [814, 369] on link "Add Discount Code" at bounding box center [831, 367] width 97 height 21
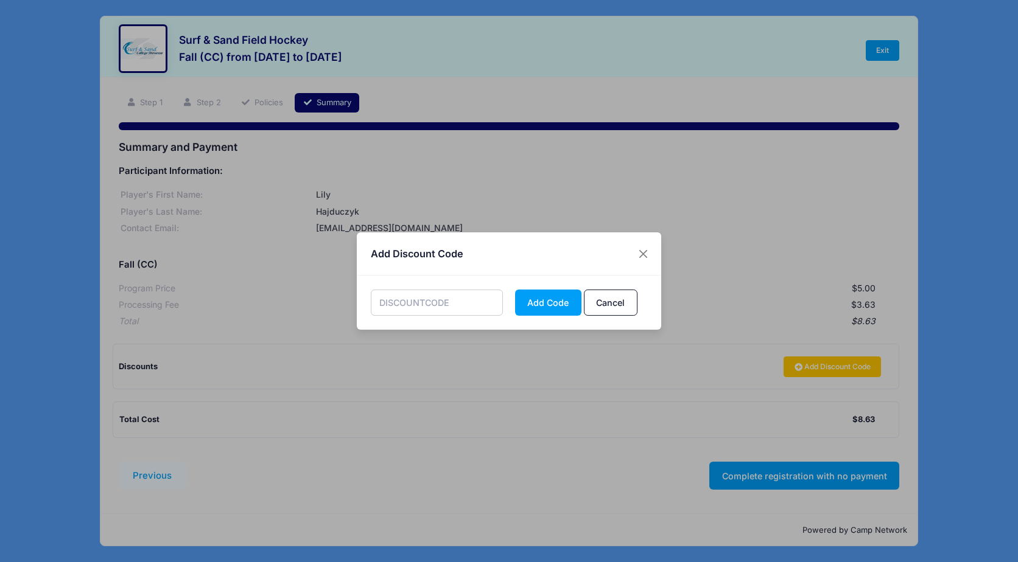
click at [445, 301] on input "text" at bounding box center [437, 303] width 133 height 26
paste input "b29c09"
type input "b29c09"
click at [562, 293] on button "Add Code" at bounding box center [548, 303] width 66 height 26
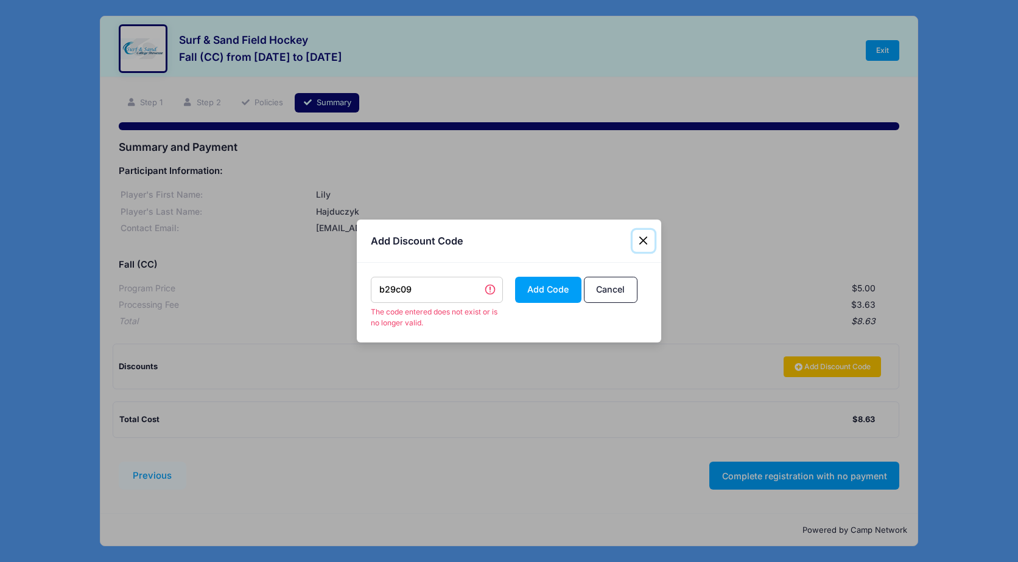
click at [644, 242] on button "Close" at bounding box center [643, 241] width 22 height 22
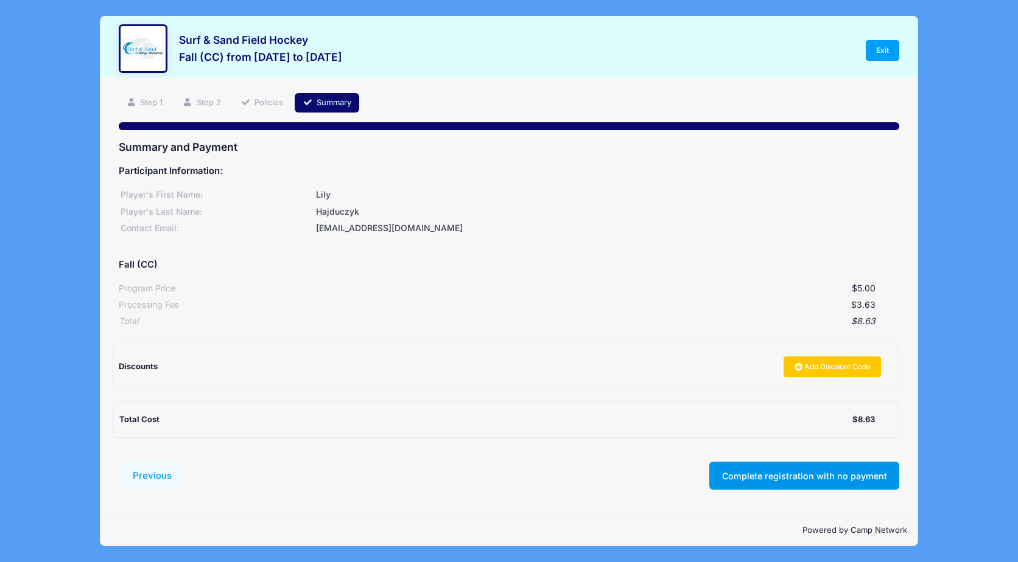
click at [777, 477] on button "Complete registration with no payment" at bounding box center [804, 476] width 190 height 28
